Goal: Check status: Check status

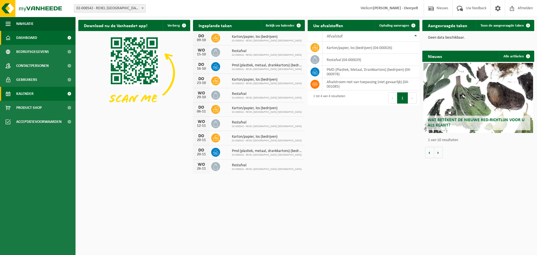
click at [69, 93] on span at bounding box center [69, 94] width 13 height 14
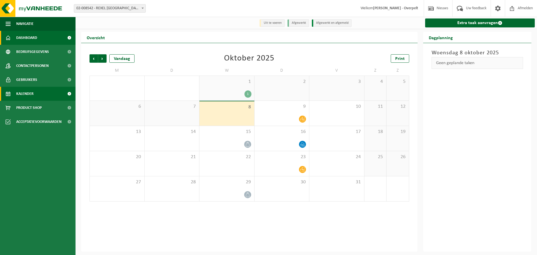
click at [32, 37] on span "Dashboard" at bounding box center [26, 38] width 21 height 14
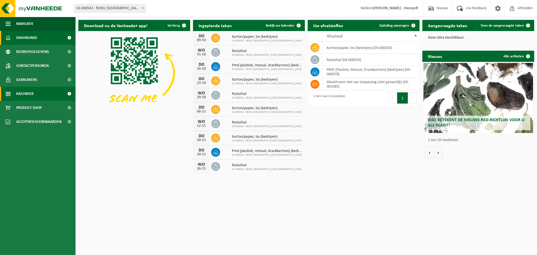
click at [30, 93] on span "Kalender" at bounding box center [24, 94] width 17 height 14
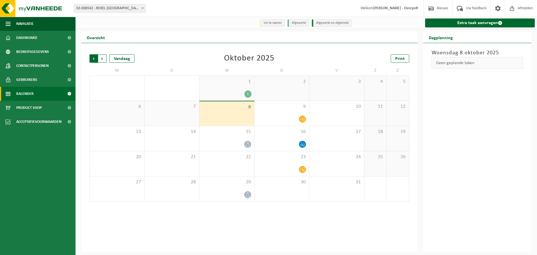
click at [102, 58] on span "Volgende" at bounding box center [102, 58] width 8 height 8
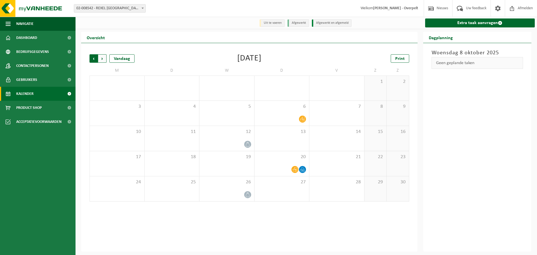
click at [102, 58] on span "Volgende" at bounding box center [102, 58] width 8 height 8
click at [103, 60] on span "Volgende" at bounding box center [102, 58] width 8 height 8
click at [102, 59] on span "Volgende" at bounding box center [102, 58] width 8 height 8
click at [91, 58] on span "Vorige" at bounding box center [94, 58] width 8 height 8
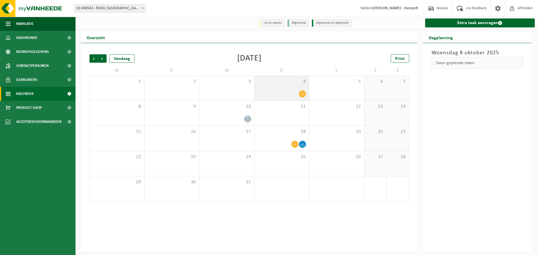
click at [302, 93] on icon at bounding box center [302, 94] width 5 height 4
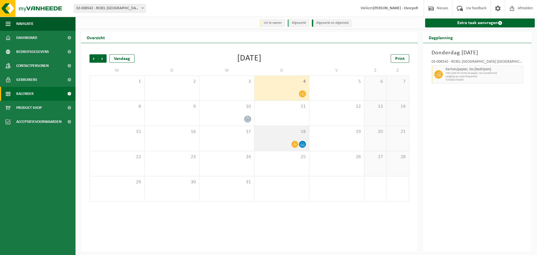
click at [293, 146] on icon at bounding box center [295, 144] width 5 height 4
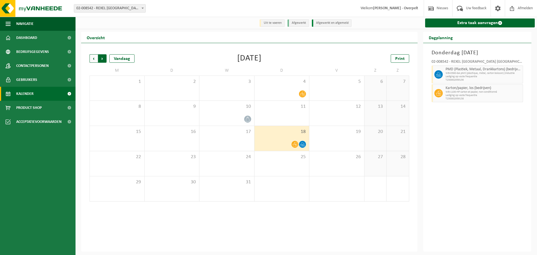
click at [93, 60] on span "Vorige" at bounding box center [94, 58] width 8 height 8
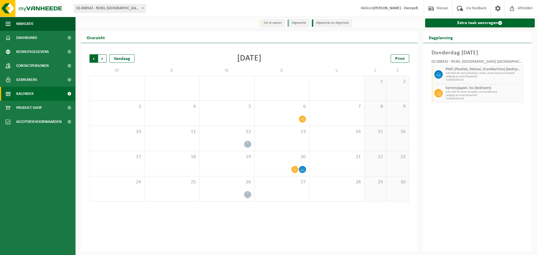
click at [101, 58] on span "Volgende" at bounding box center [102, 58] width 8 height 8
